Goal: Information Seeking & Learning: Learn about a topic

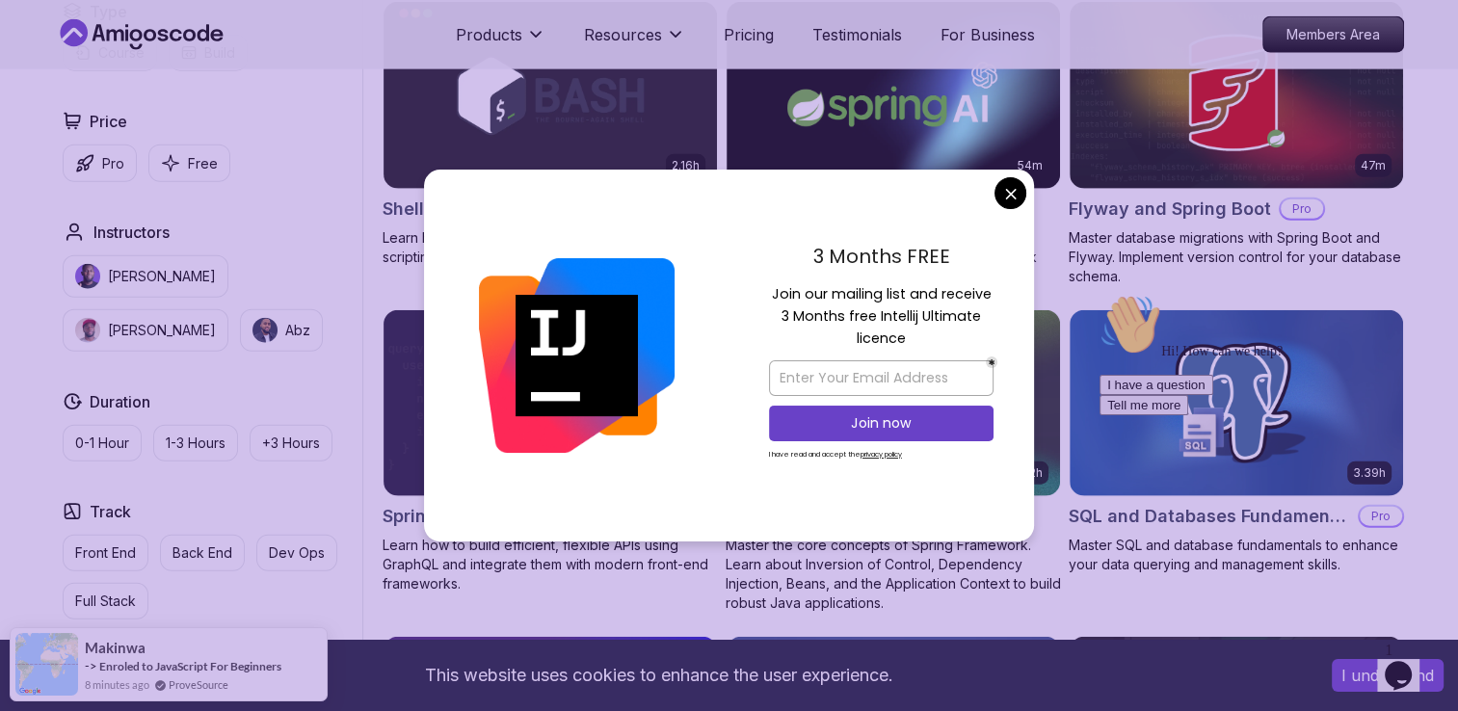
scroll to position [4624, 0]
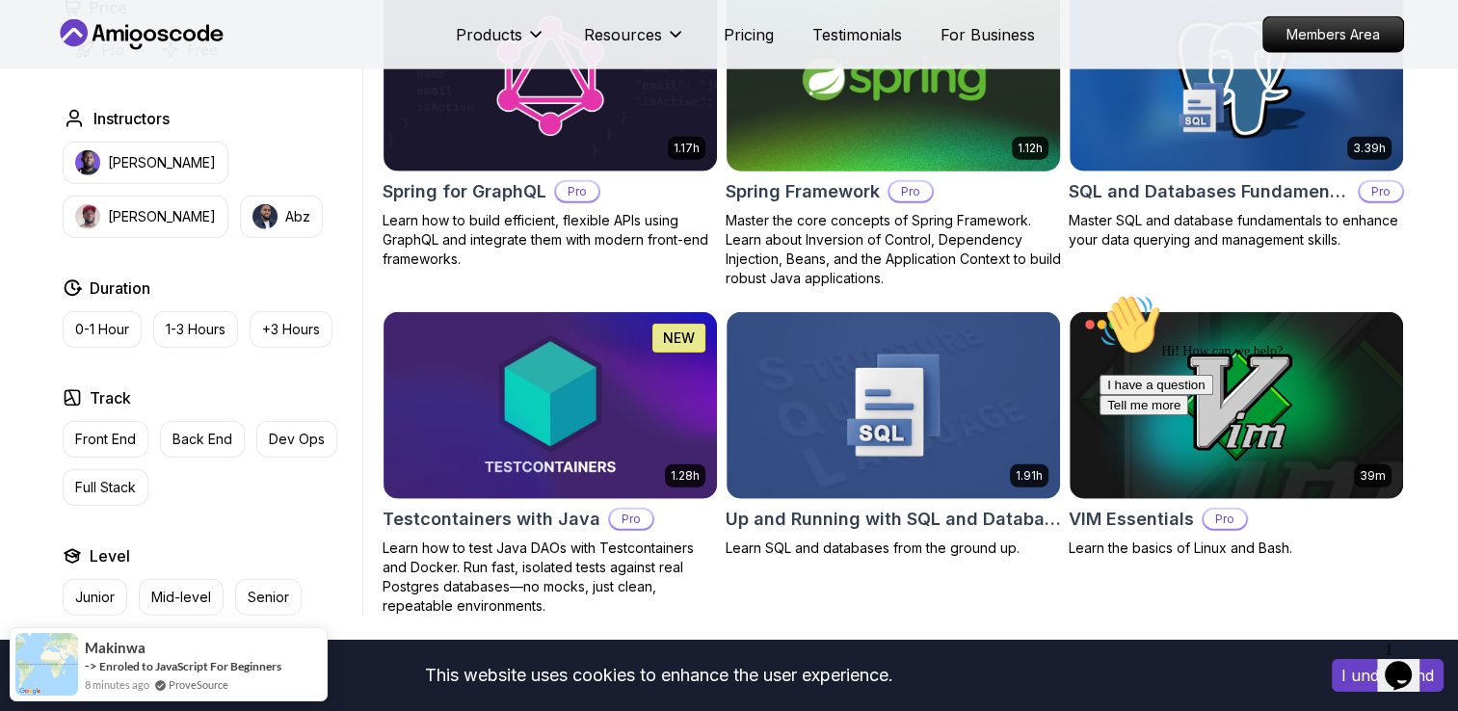
scroll to position [4913, 0]
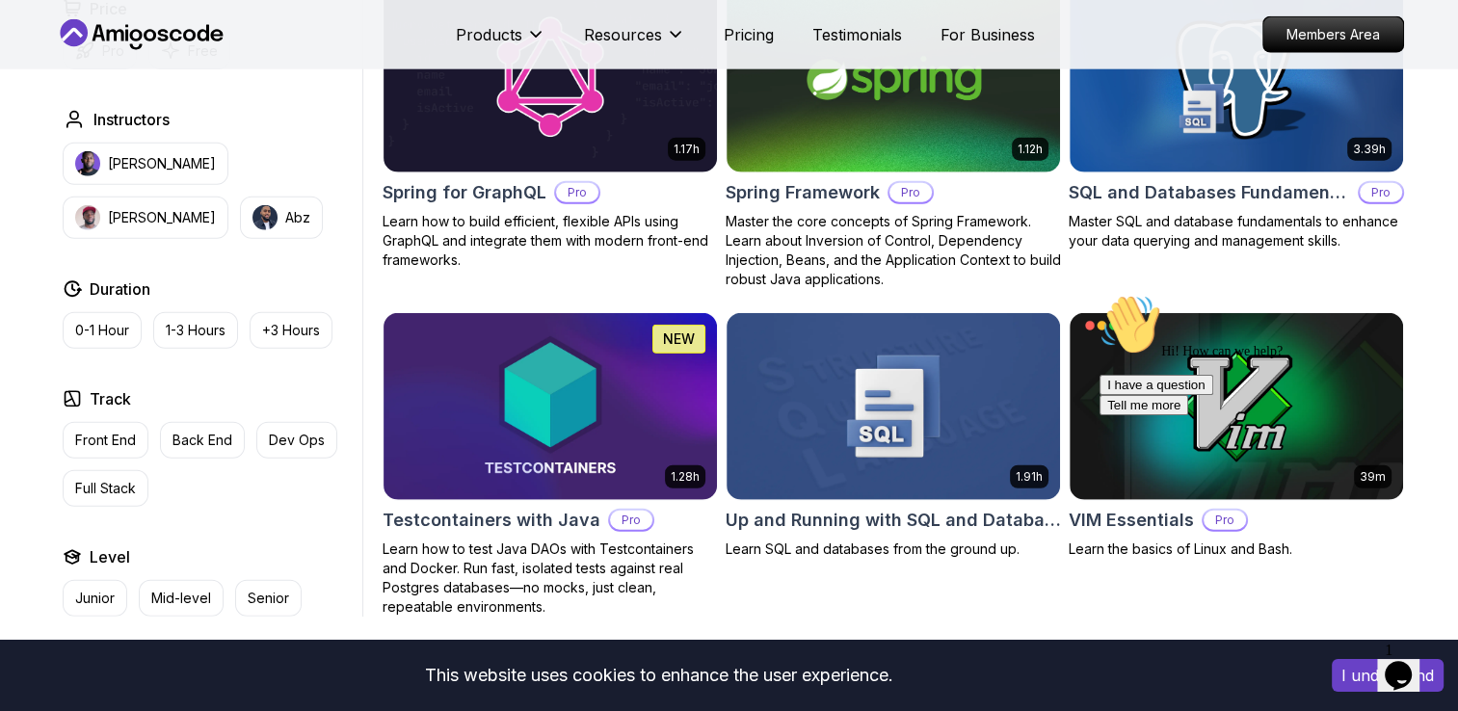
click at [1339, 679] on button "I understand" at bounding box center [1387, 675] width 112 height 33
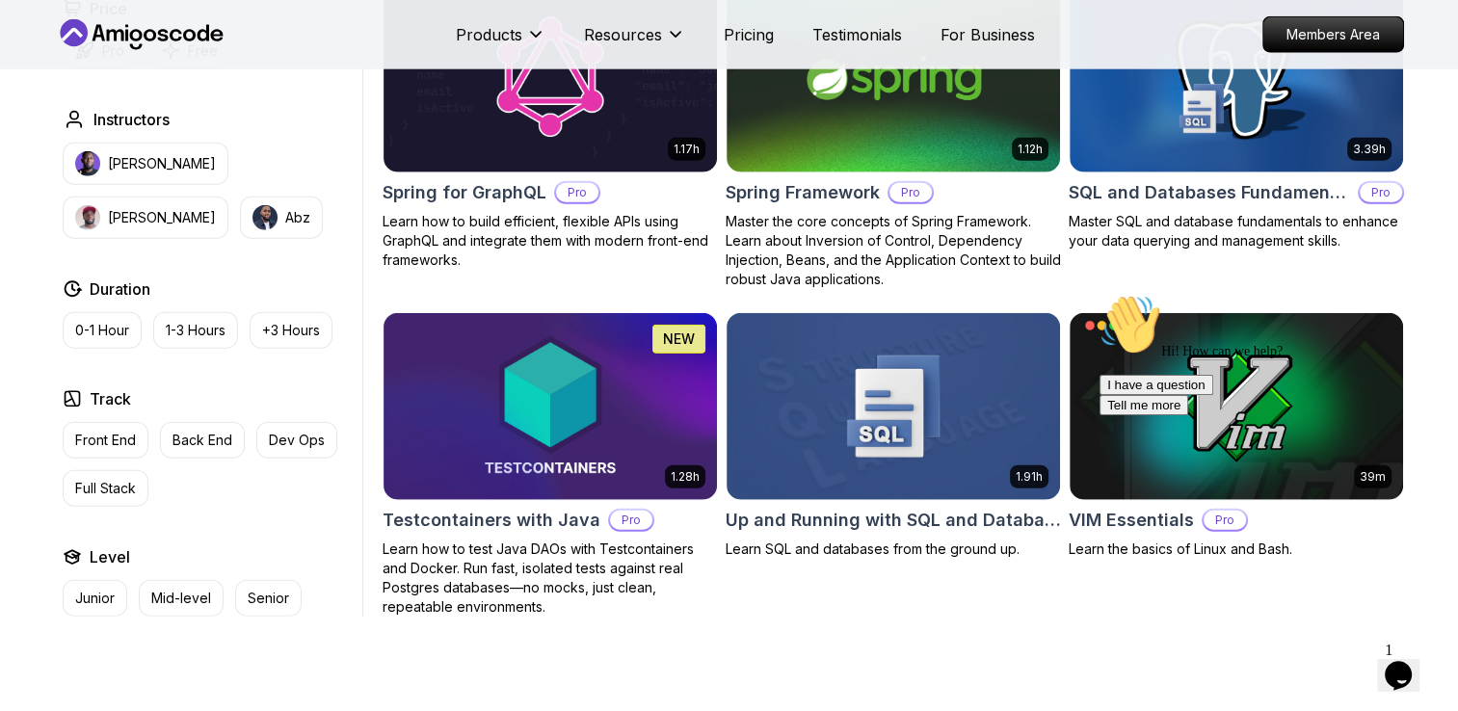
scroll to position [4528, 0]
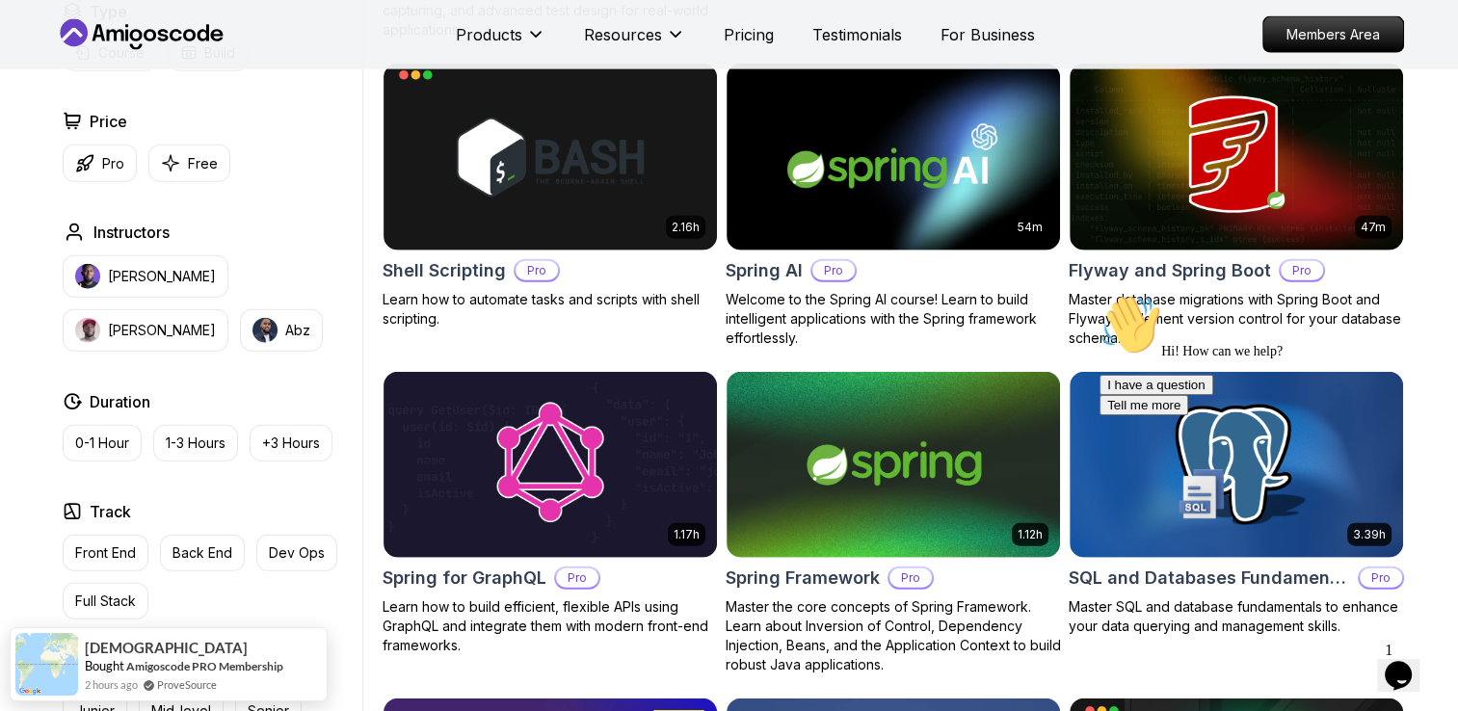
click at [1099, 294] on icon "Chat attention grabber" at bounding box center [1099, 294] width 0 height 0
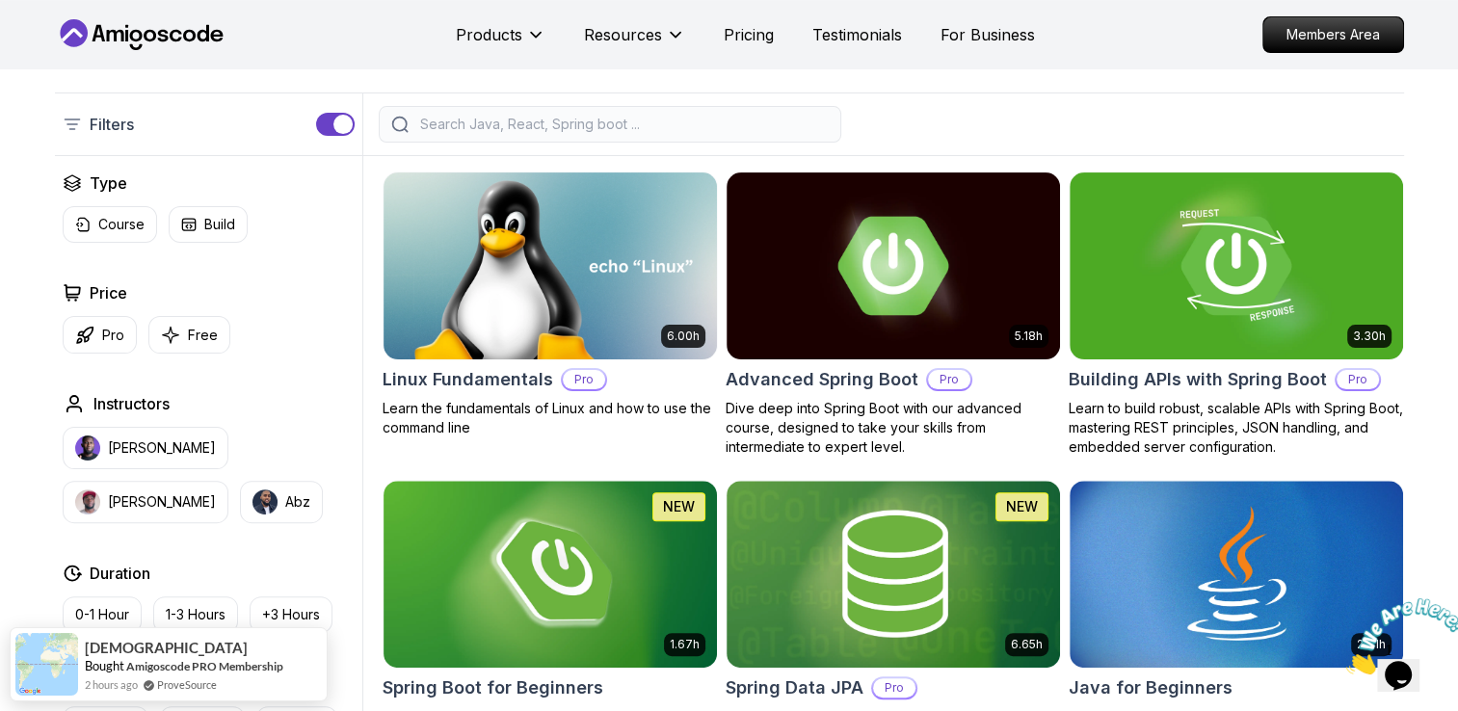
scroll to position [365, 0]
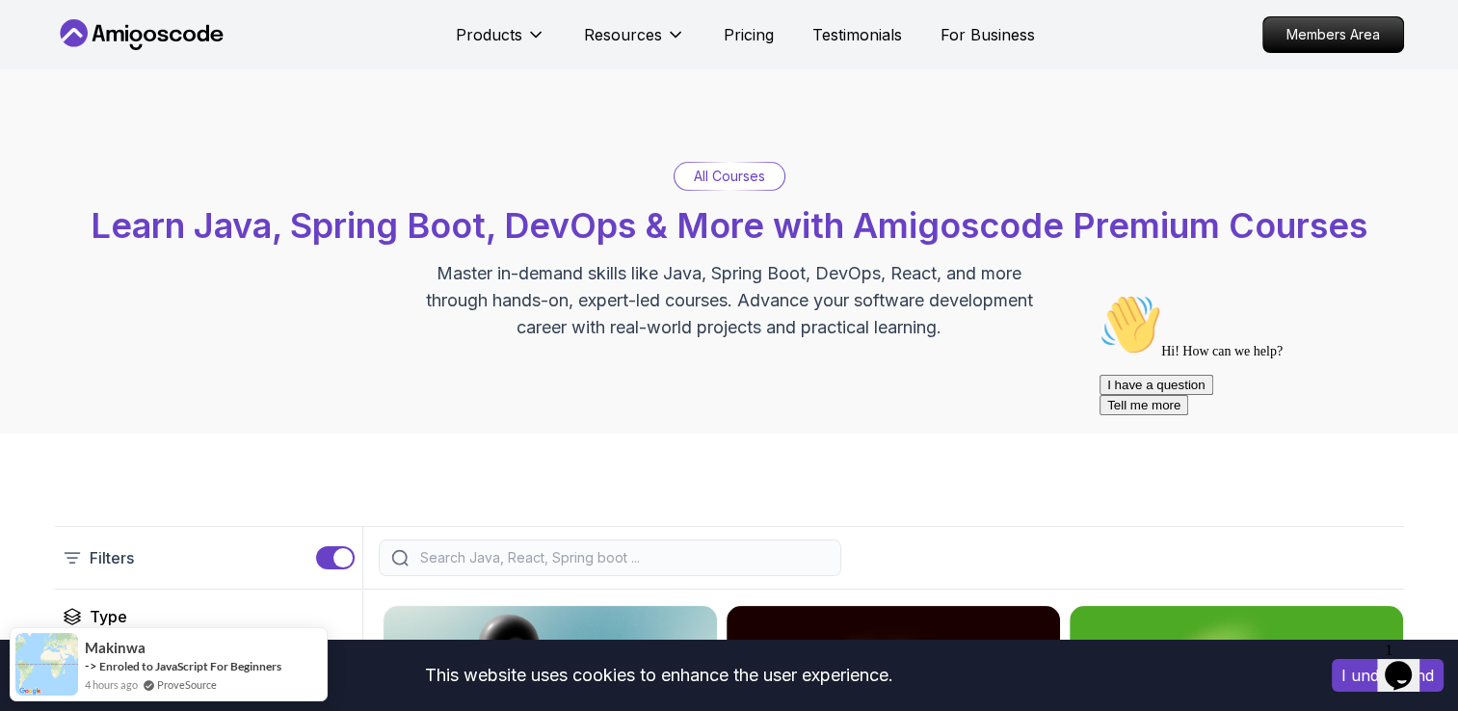
click at [1344, 672] on button "I understand" at bounding box center [1387, 675] width 112 height 33
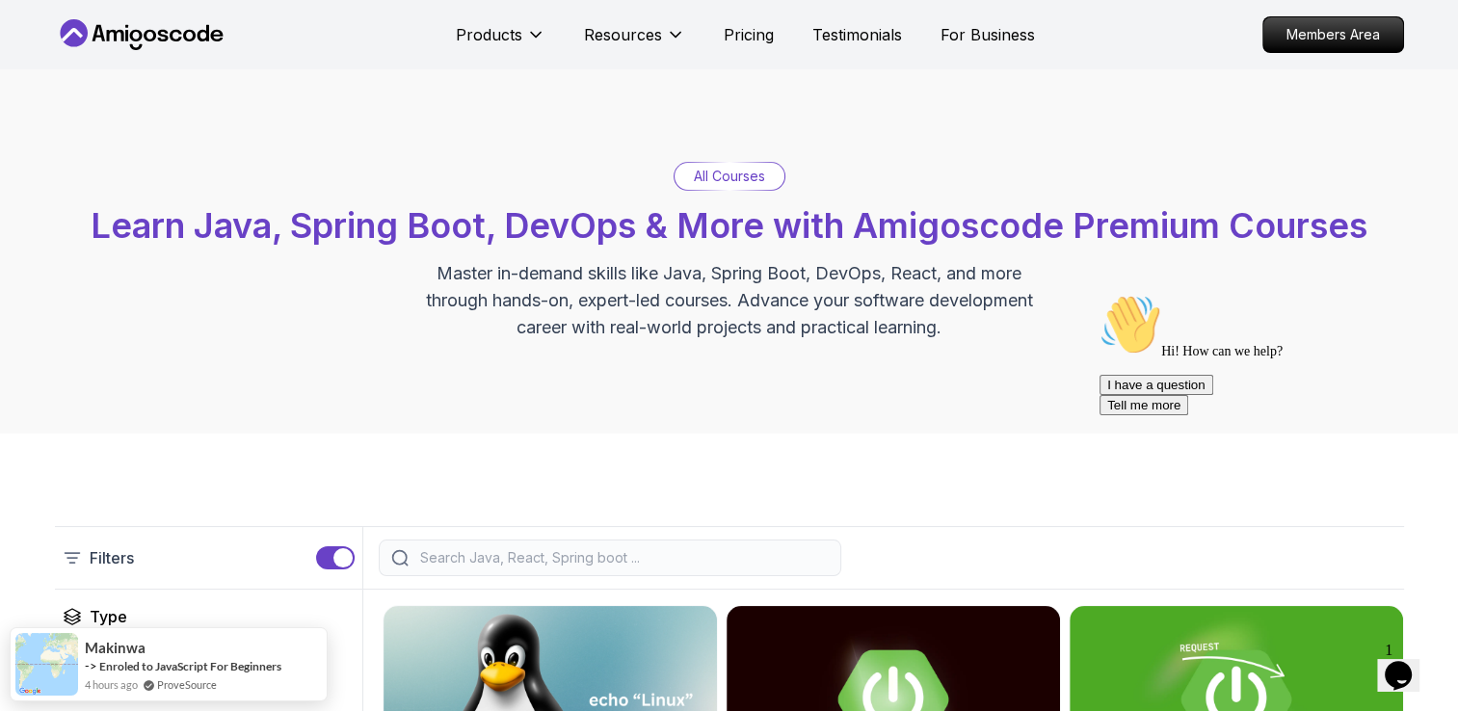
click at [1410, 667] on icon "$i18n('chat', 'chat_widget')" at bounding box center [1397, 675] width 27 height 29
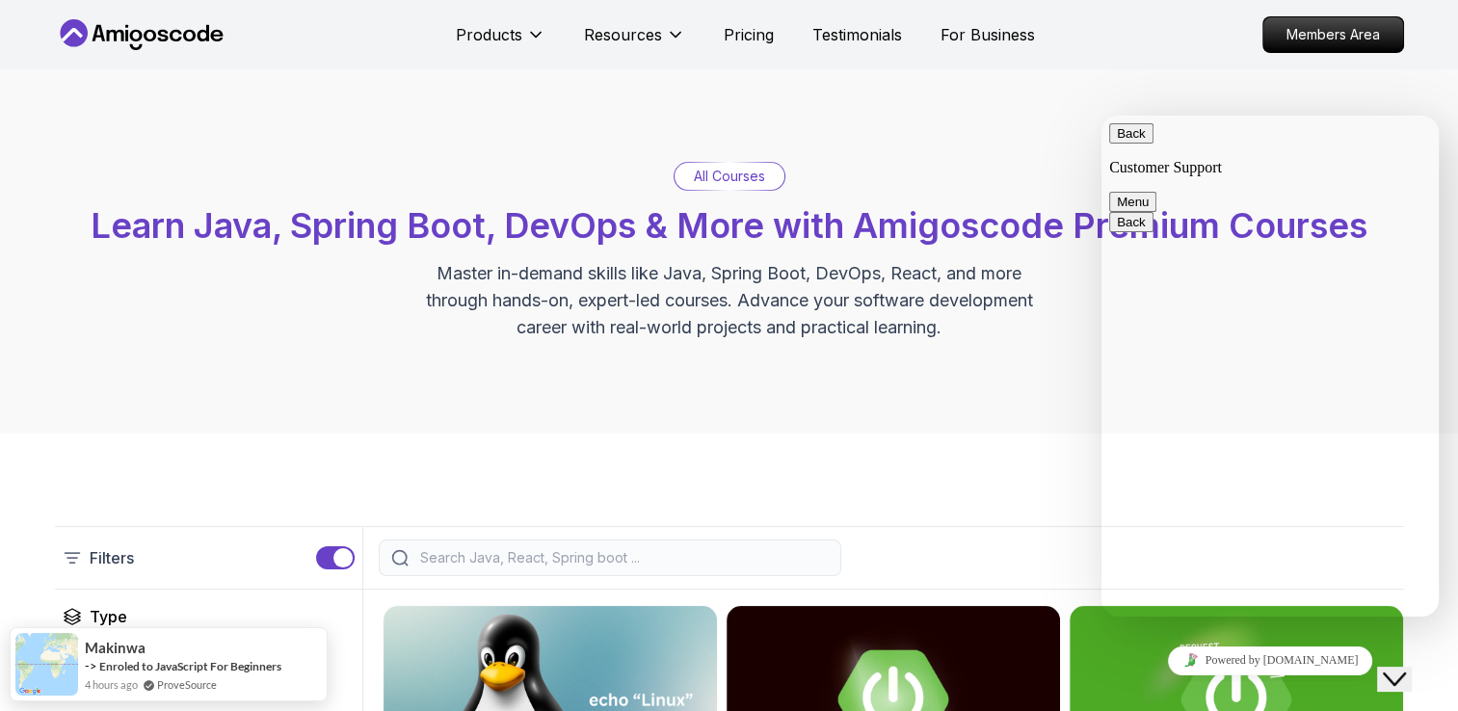
click at [1156, 192] on button "Menu" at bounding box center [1132, 202] width 47 height 20
click at [1122, 144] on button "Back" at bounding box center [1131, 133] width 44 height 20
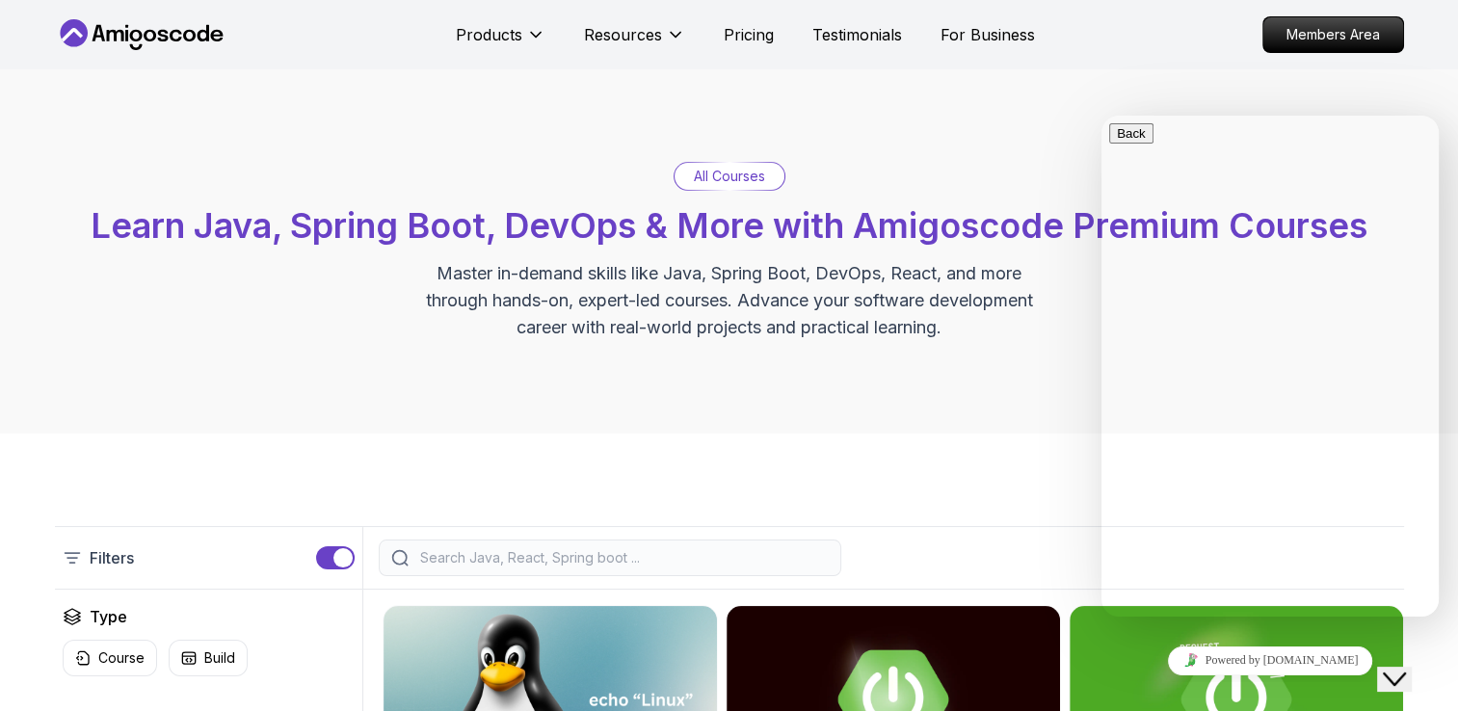
click at [1401, 668] on icon "Close Chat This icon closes the chat window." at bounding box center [1393, 679] width 23 height 23
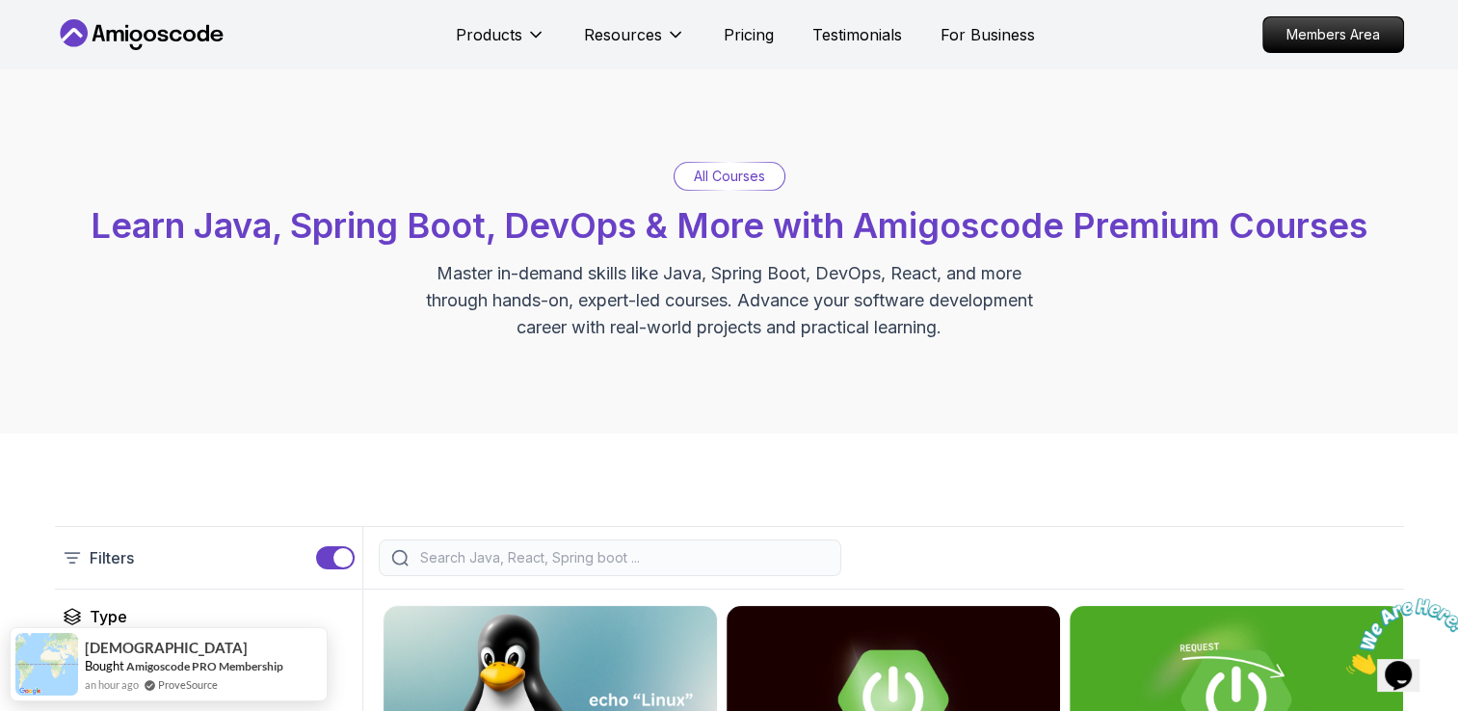
click at [1346, 661] on icon "Close" at bounding box center [1346, 669] width 0 height 16
